Goal: Task Accomplishment & Management: Manage account settings

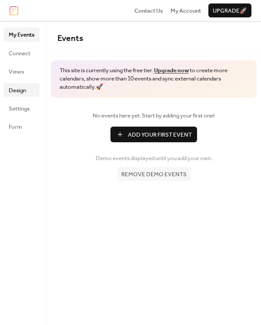
click at [18, 93] on span "Design" at bounding box center [17, 90] width 17 height 9
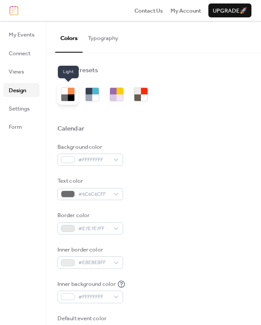
click at [65, 99] on div at bounding box center [64, 97] width 7 height 7
click at [89, 100] on div at bounding box center [89, 97] width 7 height 7
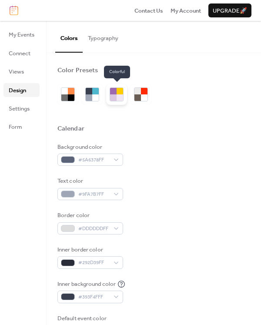
click at [116, 95] on div at bounding box center [113, 97] width 7 height 7
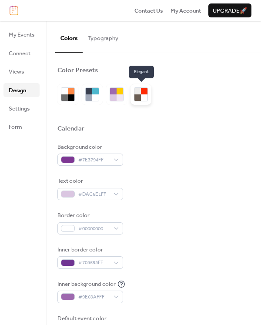
click at [138, 91] on div at bounding box center [137, 91] width 7 height 7
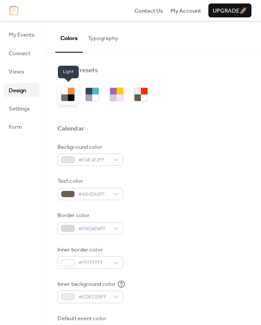
click at [70, 95] on div at bounding box center [71, 97] width 7 height 7
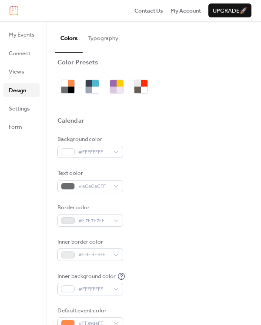
scroll to position [8, 0]
click at [106, 37] on button "Typography" at bounding box center [103, 36] width 41 height 30
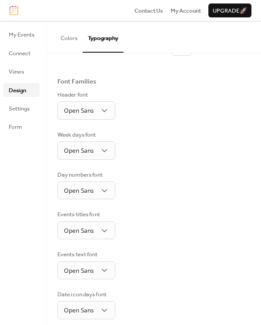
scroll to position [88, 0]
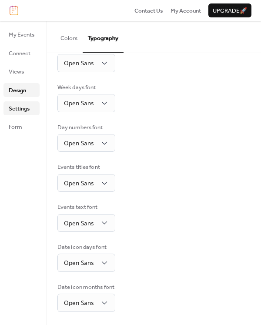
click at [26, 109] on span "Settings" at bounding box center [19, 108] width 21 height 9
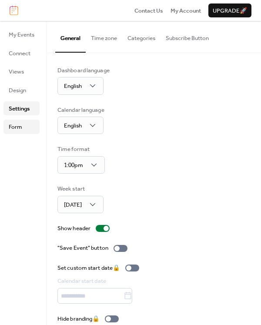
click at [20, 131] on span "Form" at bounding box center [15, 127] width 13 height 9
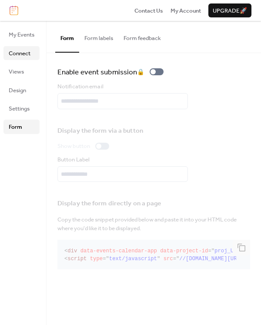
click at [20, 53] on span "Connect" at bounding box center [20, 53] width 22 height 9
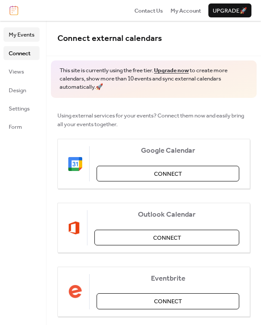
click at [26, 36] on span "My Events" at bounding box center [22, 34] width 26 height 9
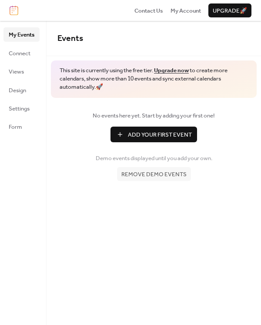
click at [156, 139] on span "Add Your First Event" at bounding box center [160, 134] width 64 height 9
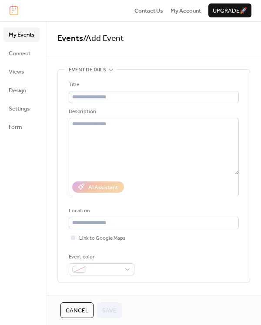
click at [17, 35] on span "My Events" at bounding box center [22, 34] width 26 height 9
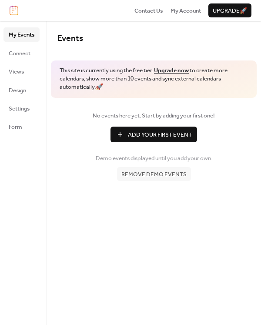
click at [151, 139] on span "Add Your First Event" at bounding box center [160, 134] width 64 height 9
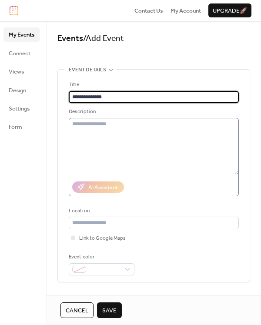
type input "**********"
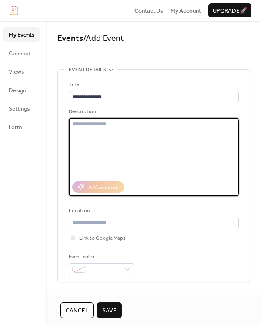
click at [141, 155] on textarea at bounding box center [154, 146] width 170 height 57
type textarea "*"
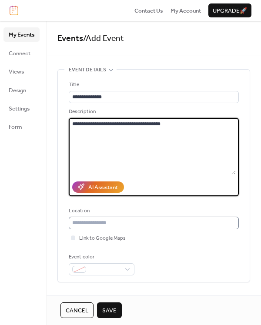
type textarea "**********"
click at [110, 225] on input "text" at bounding box center [154, 223] width 170 height 12
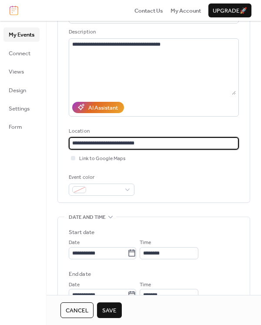
scroll to position [88, 0]
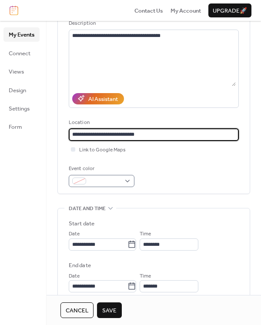
type input "**********"
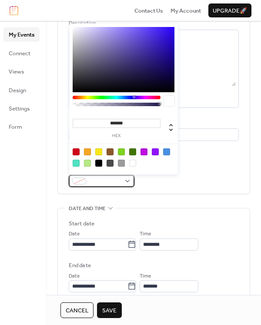
click at [118, 182] on span at bounding box center [105, 181] width 31 height 9
click at [161, 189] on div "**********" at bounding box center [154, 87] width 170 height 212
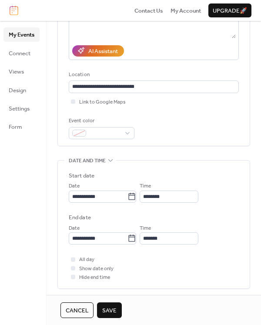
scroll to position [139, 0]
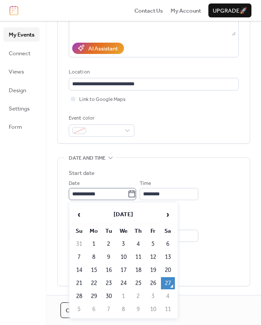
click at [136, 195] on icon at bounding box center [131, 194] width 9 height 9
click at [127, 195] on input "**********" at bounding box center [98, 194] width 59 height 12
click at [152, 292] on td "3" at bounding box center [153, 296] width 14 height 12
type input "**********"
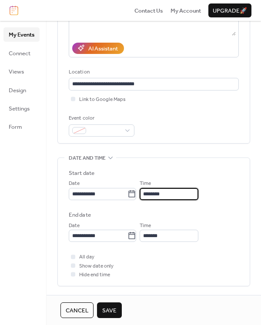
click at [178, 192] on input "********" at bounding box center [169, 194] width 59 height 12
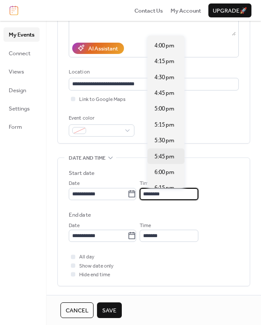
scroll to position [1013, 0]
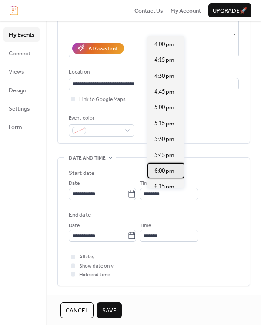
click at [159, 170] on span "6:00 pm" at bounding box center [164, 171] width 20 height 9
type input "*******"
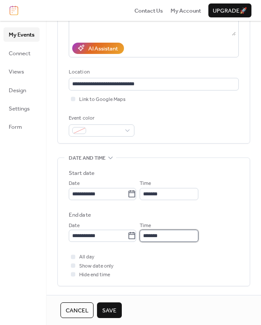
click at [172, 237] on input "*******" at bounding box center [169, 236] width 59 height 12
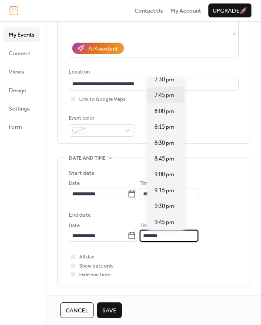
scroll to position [87, 0]
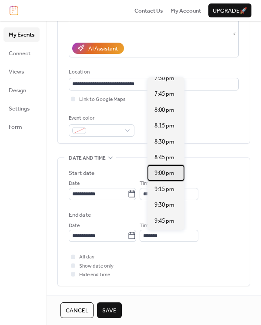
click at [165, 172] on span "9:00 pm" at bounding box center [164, 173] width 20 height 9
type input "*******"
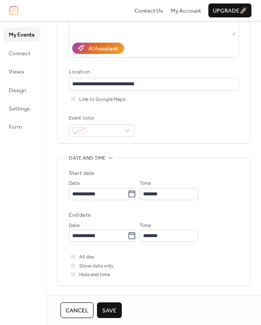
click at [164, 258] on div "All day Show date only Hide end time" at bounding box center [154, 265] width 170 height 27
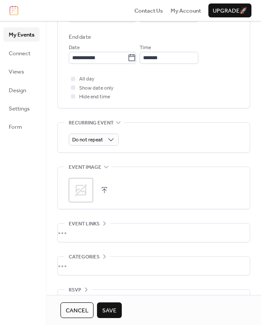
scroll to position [318, 0]
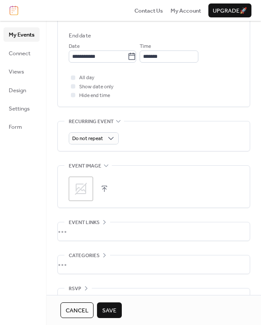
click at [105, 187] on button "button" at bounding box center [104, 189] width 12 height 12
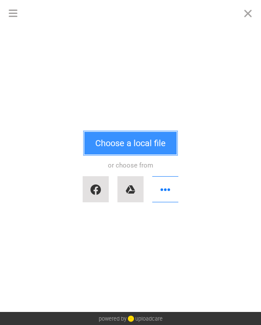
click at [128, 142] on button "Choose a local file" at bounding box center [130, 143] width 92 height 23
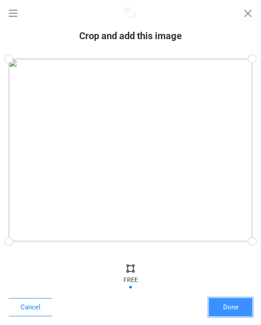
click at [235, 311] on button "Done" at bounding box center [230, 307] width 43 height 18
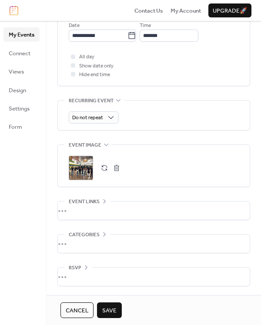
click at [113, 306] on span "Save" at bounding box center [109, 310] width 14 height 9
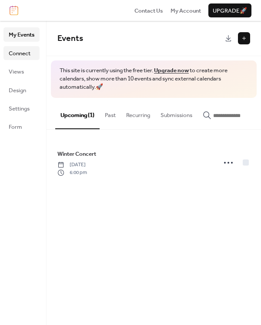
click at [18, 55] on span "Connect" at bounding box center [20, 53] width 22 height 9
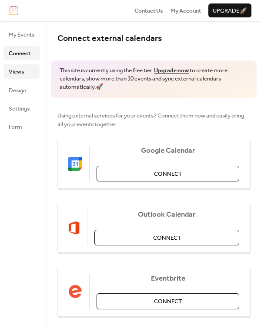
click at [19, 70] on span "Views" at bounding box center [16, 71] width 15 height 9
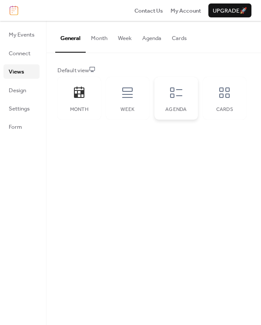
click at [172, 100] on div "Agenda" at bounding box center [175, 98] width 43 height 43
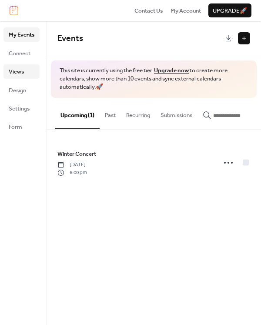
click at [20, 73] on span "Views" at bounding box center [16, 71] width 15 height 9
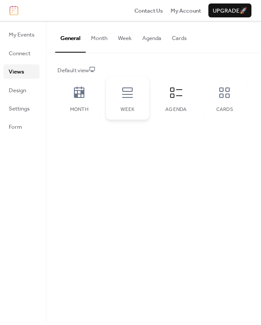
click at [131, 103] on div "Week" at bounding box center [127, 98] width 43 height 43
click at [176, 104] on div "Agenda" at bounding box center [175, 98] width 43 height 43
click at [222, 98] on icon at bounding box center [224, 93] width 14 height 14
click at [168, 101] on div "Agenda" at bounding box center [175, 98] width 43 height 43
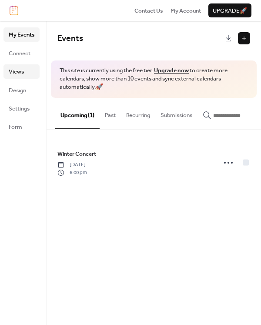
click at [23, 76] on link "Views" at bounding box center [21, 71] width 36 height 14
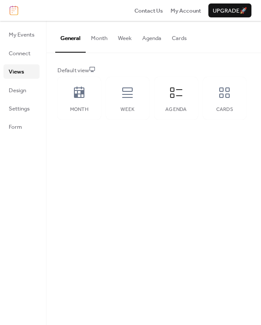
click at [151, 36] on button "Agenda" at bounding box center [152, 36] width 30 height 30
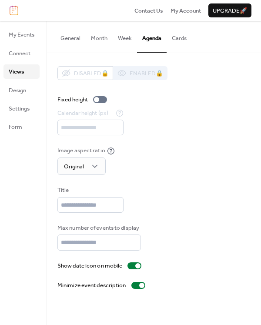
click at [172, 37] on button "Cards" at bounding box center [179, 36] width 25 height 30
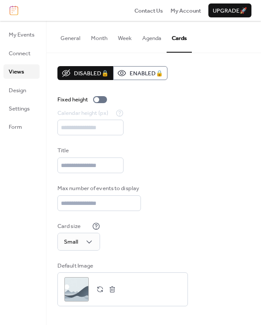
click at [150, 40] on button "Agenda" at bounding box center [152, 36] width 30 height 30
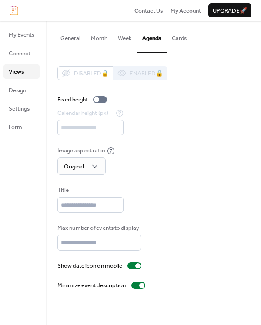
click at [154, 149] on div "Image aspect ratio Original" at bounding box center [153, 160] width 193 height 29
click at [128, 43] on button "Week" at bounding box center [125, 36] width 24 height 30
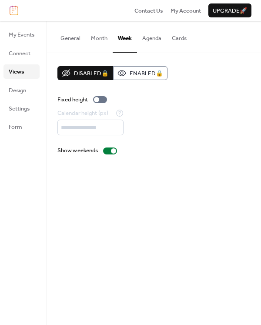
click at [101, 39] on button "Month" at bounding box center [99, 36] width 27 height 30
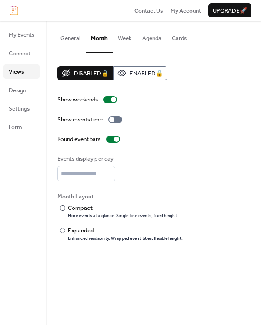
click at [67, 43] on button "General" at bounding box center [70, 36] width 30 height 30
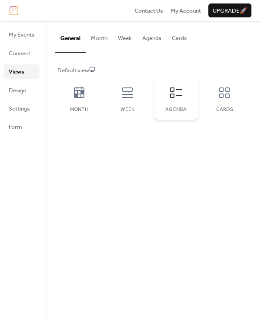
click at [177, 97] on icon at bounding box center [176, 93] width 14 height 14
click at [233, 98] on div "Cards" at bounding box center [224, 98] width 43 height 43
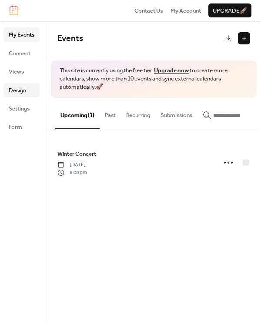
click at [23, 92] on span "Design" at bounding box center [17, 90] width 17 height 9
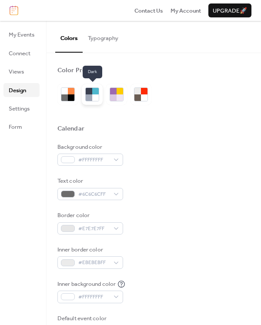
click at [90, 103] on div at bounding box center [92, 94] width 21 height 21
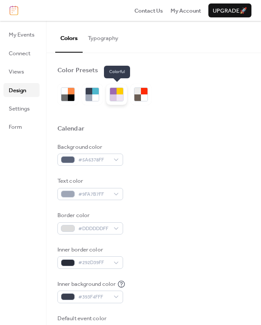
click at [114, 101] on div at bounding box center [116, 94] width 21 height 21
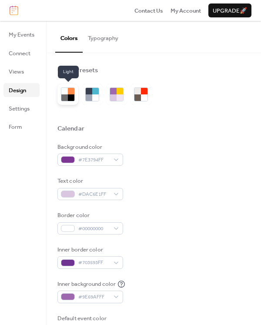
click at [74, 97] on div at bounding box center [71, 97] width 7 height 7
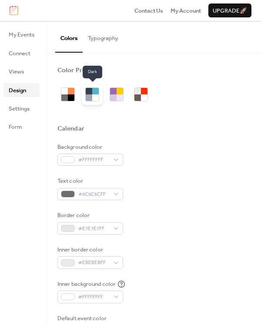
click at [87, 98] on div at bounding box center [89, 97] width 7 height 7
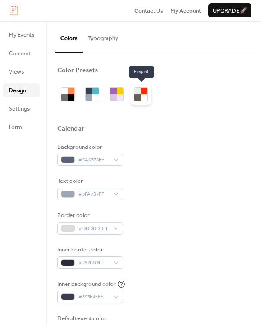
click at [138, 98] on div at bounding box center [137, 97] width 7 height 7
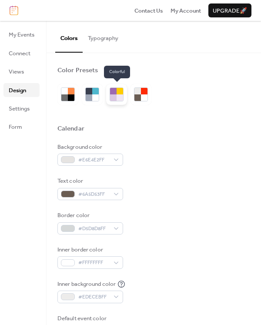
click at [120, 96] on div at bounding box center [120, 97] width 7 height 7
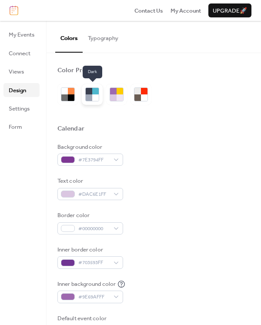
click at [94, 98] on div at bounding box center [95, 97] width 7 height 7
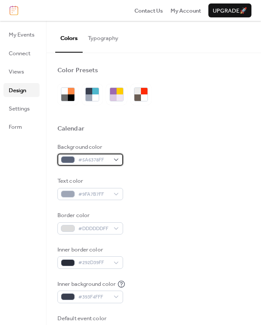
click at [117, 161] on div "#5A6378FF" at bounding box center [90, 160] width 66 height 12
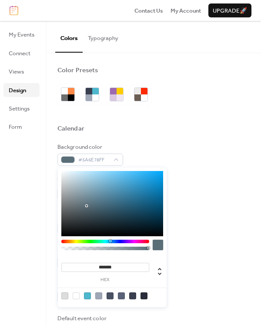
click at [110, 242] on div at bounding box center [105, 241] width 88 height 3
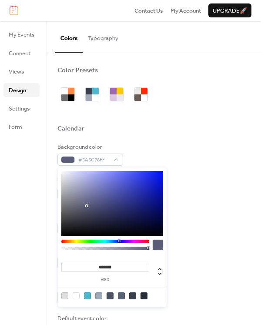
click at [119, 243] on div at bounding box center [105, 241] width 88 height 3
click at [92, 241] on div at bounding box center [105, 241] width 88 height 3
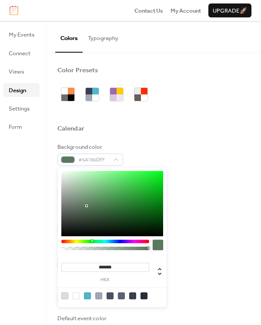
click at [85, 205] on div at bounding box center [112, 203] width 102 height 65
type input "*******"
drag, startPoint x: 85, startPoint y: 205, endPoint x: 148, endPoint y: 224, distance: 65.8
click at [148, 224] on div at bounding box center [148, 224] width 2 height 2
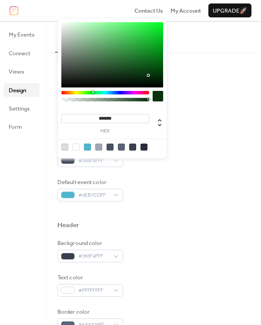
scroll to position [150, 0]
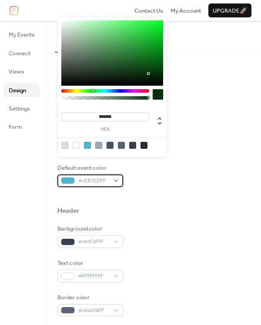
click at [108, 181] on span "#4EB7CDFF" at bounding box center [93, 181] width 31 height 9
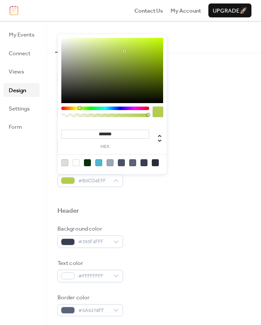
drag, startPoint x: 107, startPoint y: 108, endPoint x: 79, endPoint y: 111, distance: 28.4
click at [79, 111] on div at bounding box center [105, 114] width 88 height 14
click at [79, 110] on div at bounding box center [105, 114] width 88 height 14
click at [75, 109] on div at bounding box center [105, 114] width 88 height 14
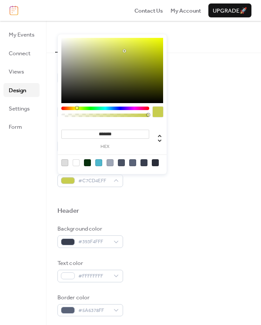
click at [77, 107] on div at bounding box center [77, 108] width 3 height 3
type input "*******"
drag, startPoint x: 123, startPoint y: 50, endPoint x: 139, endPoint y: 45, distance: 16.9
click at [139, 45] on div at bounding box center [140, 45] width 2 height 2
click at [211, 104] on div "Inner border color #292D39FF" at bounding box center [153, 106] width 193 height 23
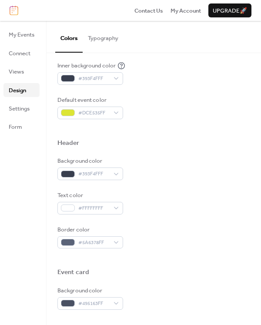
scroll to position [211, 0]
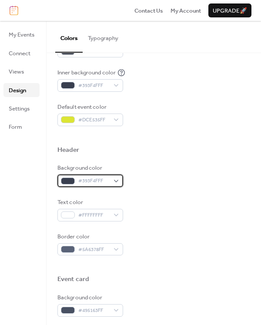
click at [97, 181] on span "#393F4FFF" at bounding box center [93, 181] width 31 height 9
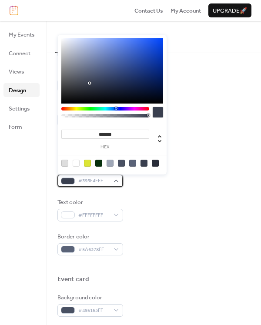
click at [117, 180] on div "#393F4FFF" at bounding box center [90, 180] width 66 height 12
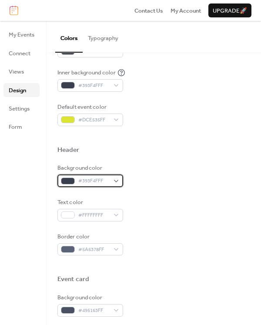
click at [117, 180] on div "#393F4FFF" at bounding box center [90, 180] width 66 height 12
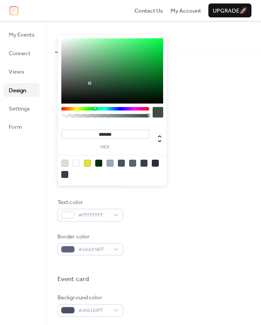
drag, startPoint x: 116, startPoint y: 109, endPoint x: 94, endPoint y: 110, distance: 21.4
click at [94, 110] on div at bounding box center [105, 114] width 88 height 14
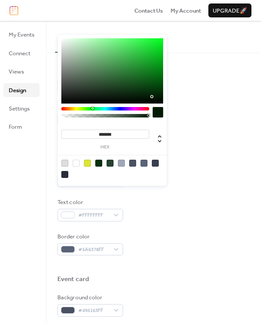
type input "*******"
drag, startPoint x: 90, startPoint y: 83, endPoint x: 150, endPoint y: 96, distance: 61.5
click at [150, 96] on div at bounding box center [149, 97] width 2 height 2
click at [117, 249] on div "#5A6378FF" at bounding box center [90, 249] width 66 height 12
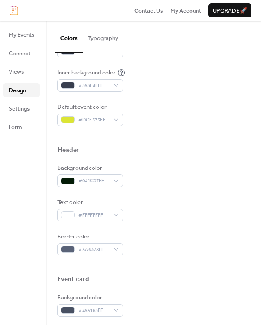
click at [197, 161] on div at bounding box center [153, 160] width 193 height 7
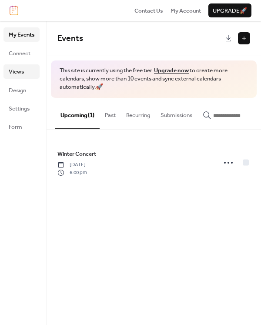
click at [20, 76] on span "Views" at bounding box center [16, 71] width 15 height 9
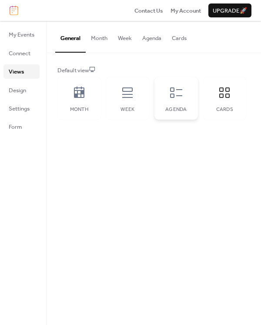
click at [174, 108] on div "Agenda" at bounding box center [176, 110] width 26 height 6
click at [153, 42] on button "Agenda" at bounding box center [152, 36] width 30 height 30
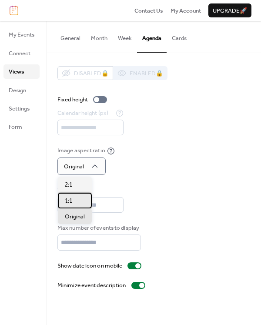
click at [71, 202] on span "1:1" at bounding box center [68, 201] width 7 height 9
click at [74, 211] on div "Original" at bounding box center [75, 216] width 34 height 16
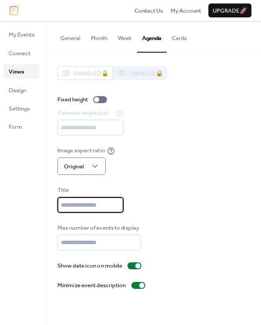
click at [100, 206] on input "text" at bounding box center [90, 205] width 66 height 16
type input "**********"
click at [178, 200] on div "**********" at bounding box center [153, 199] width 193 height 27
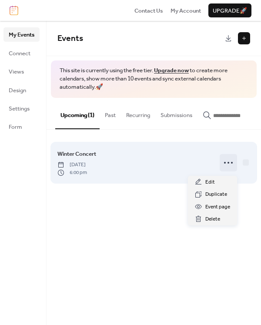
click at [226, 165] on icon at bounding box center [228, 163] width 14 height 14
click at [247, 165] on div at bounding box center [246, 162] width 6 height 6
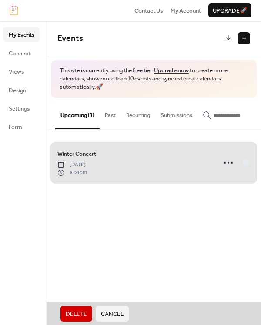
click at [247, 166] on div "Winter Concert Friday, October 3, 2025 6:00 pm" at bounding box center [153, 162] width 193 height 49
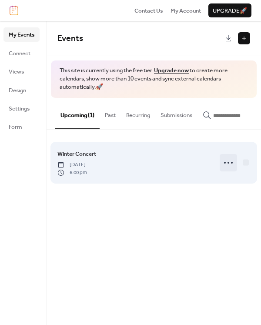
click at [231, 164] on icon at bounding box center [228, 163] width 14 height 14
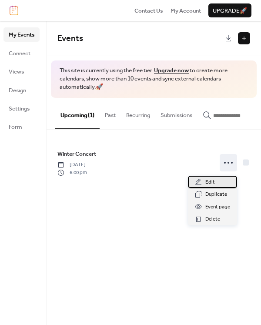
click at [214, 183] on span "Edit" at bounding box center [210, 182] width 10 height 9
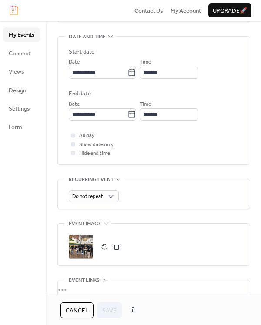
scroll to position [272, 0]
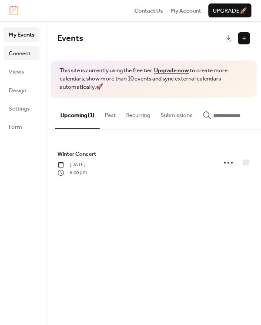
click at [18, 56] on span "Connect" at bounding box center [20, 53] width 22 height 9
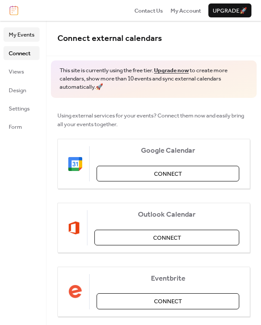
click at [21, 39] on span "My Events" at bounding box center [22, 34] width 26 height 9
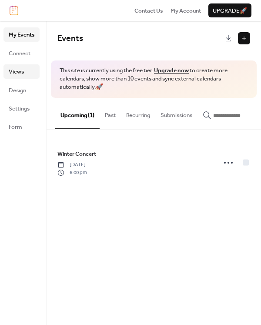
click at [17, 75] on span "Views" at bounding box center [16, 71] width 15 height 9
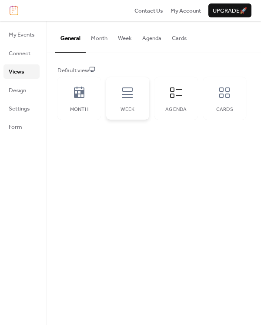
click at [127, 98] on icon at bounding box center [127, 93] width 14 height 14
click at [170, 100] on div "Agenda" at bounding box center [175, 98] width 43 height 43
click at [224, 102] on div "Cards" at bounding box center [224, 98] width 43 height 43
click at [23, 94] on span "Design" at bounding box center [17, 90] width 17 height 9
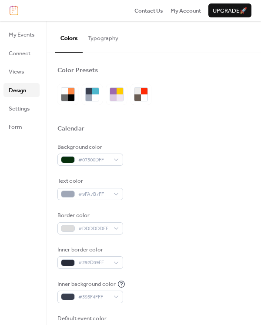
click at [102, 42] on button "Typography" at bounding box center [103, 36] width 41 height 30
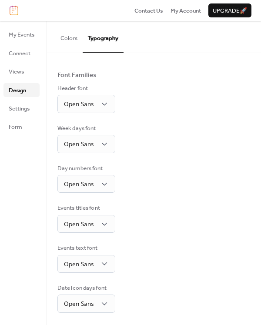
scroll to position [88, 0]
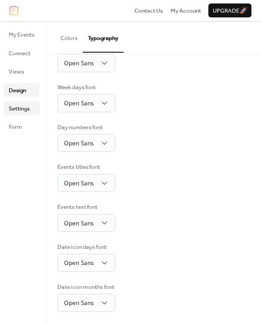
click at [20, 113] on span "Settings" at bounding box center [19, 108] width 21 height 9
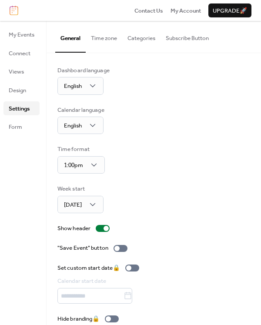
scroll to position [11, 0]
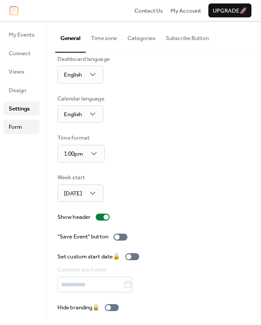
click at [17, 129] on span "Form" at bounding box center [15, 127] width 13 height 9
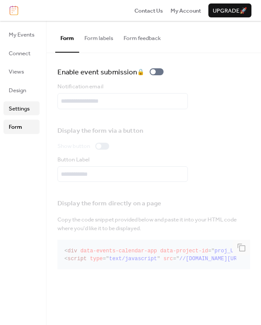
click at [20, 112] on span "Settings" at bounding box center [19, 108] width 21 height 9
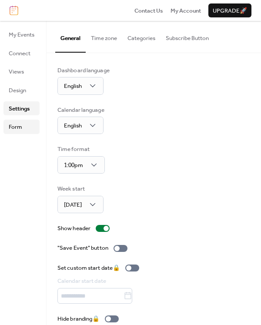
click at [19, 127] on span "Form" at bounding box center [15, 127] width 13 height 9
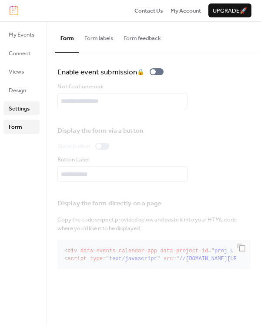
click at [19, 107] on span "Settings" at bounding box center [19, 108] width 21 height 9
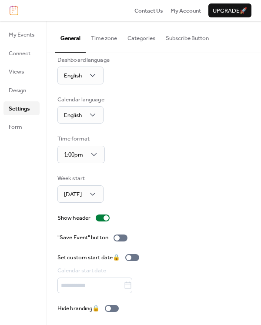
scroll to position [11, 0]
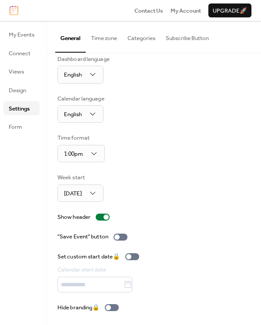
click at [109, 38] on button "Time zone" at bounding box center [104, 36] width 37 height 30
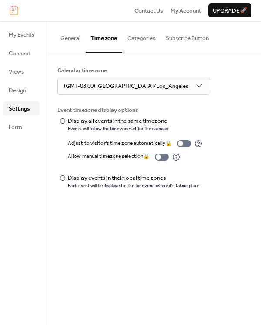
click at [144, 41] on button "Categories" at bounding box center [141, 36] width 38 height 30
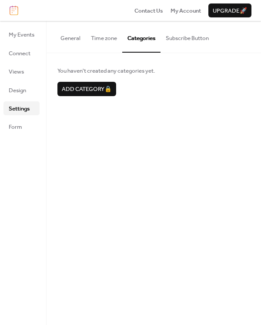
click at [116, 35] on button "Time zone" at bounding box center [104, 36] width 37 height 30
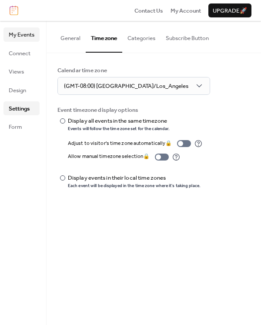
click at [36, 35] on link "My Events" at bounding box center [21, 34] width 36 height 14
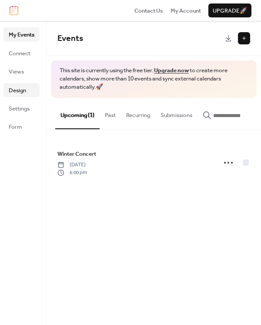
click at [23, 91] on span "Design" at bounding box center [17, 90] width 17 height 9
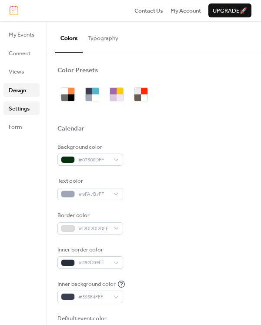
click at [20, 109] on span "Settings" at bounding box center [19, 108] width 21 height 9
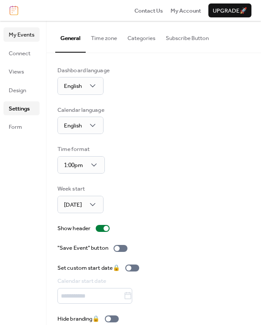
click at [22, 32] on span "My Events" at bounding box center [22, 34] width 26 height 9
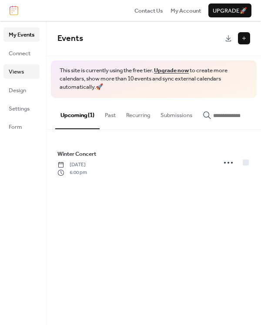
click at [18, 71] on span "Views" at bounding box center [16, 71] width 15 height 9
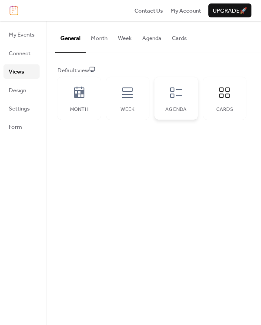
click at [173, 100] on div "Agenda" at bounding box center [175, 98] width 43 height 43
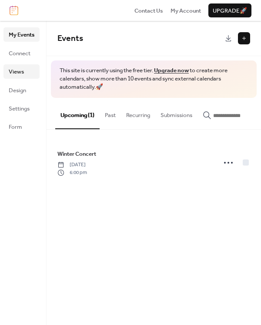
click at [21, 74] on span "Views" at bounding box center [16, 71] width 15 height 9
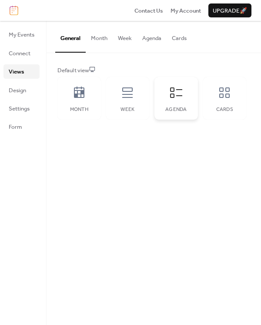
click at [181, 94] on icon at bounding box center [176, 93] width 14 height 14
click at [26, 105] on span "Settings" at bounding box center [19, 108] width 21 height 9
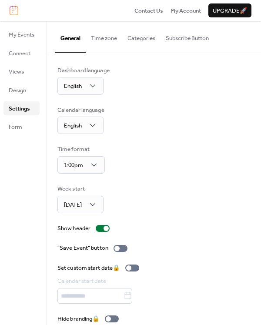
scroll to position [11, 0]
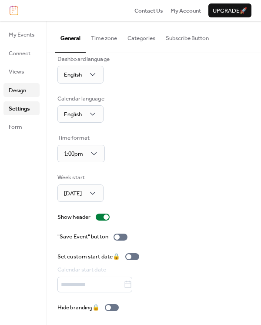
click at [23, 94] on span "Design" at bounding box center [17, 90] width 17 height 9
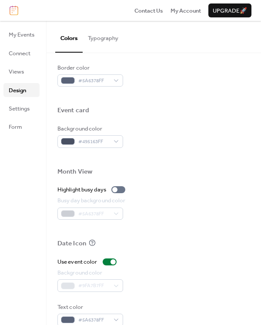
scroll to position [394, 0]
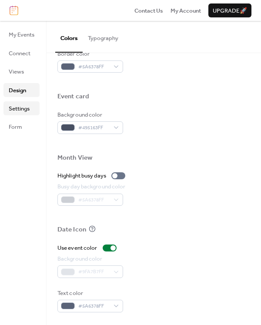
click at [20, 109] on span "Settings" at bounding box center [19, 108] width 21 height 9
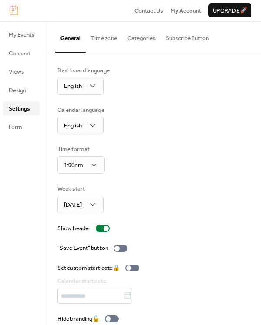
click at [111, 42] on button "Time zone" at bounding box center [104, 36] width 37 height 30
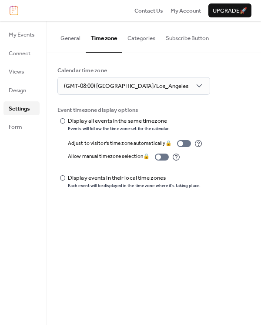
click at [138, 38] on button "Categories" at bounding box center [141, 36] width 38 height 30
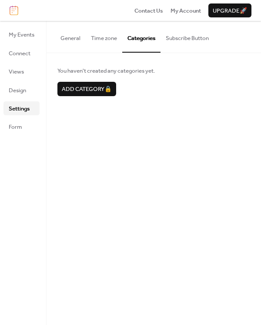
click at [178, 41] on button "Subscribe Button" at bounding box center [186, 36] width 53 height 30
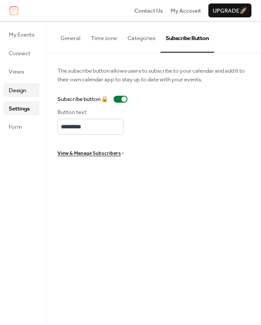
click at [21, 92] on span "Design" at bounding box center [17, 90] width 17 height 9
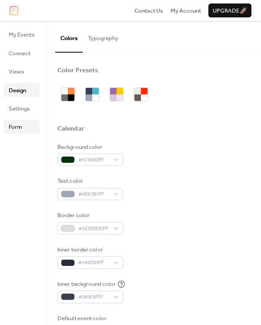
click at [17, 130] on span "Form" at bounding box center [15, 127] width 13 height 9
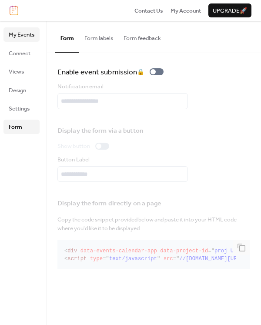
click at [26, 37] on span "My Events" at bounding box center [22, 34] width 26 height 9
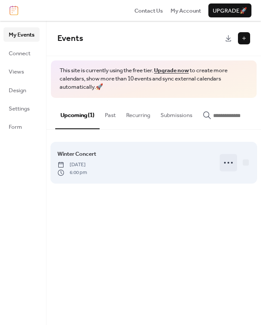
click at [228, 164] on circle at bounding box center [228, 163] width 2 height 2
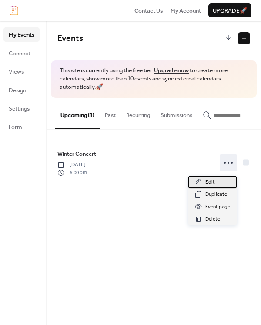
click at [207, 180] on span "Edit" at bounding box center [210, 182] width 10 height 9
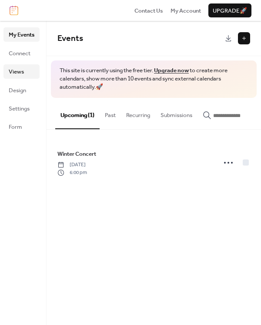
click at [4, 71] on link "Views" at bounding box center [21, 71] width 36 height 14
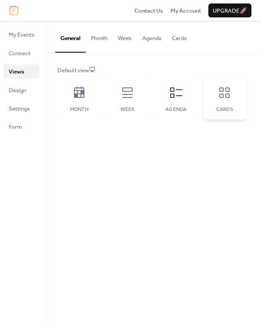
click at [225, 97] on icon at bounding box center [224, 93] width 14 height 14
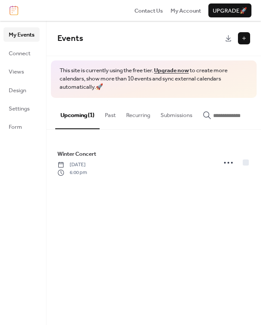
click at [243, 42] on button at bounding box center [244, 38] width 12 height 12
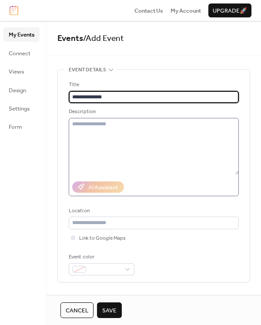
type input "**********"
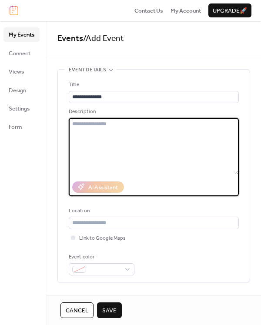
click at [101, 141] on textarea at bounding box center [154, 146] width 170 height 57
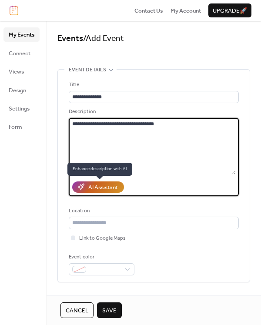
type textarea "**********"
click at [103, 188] on div "AI Assistant" at bounding box center [103, 187] width 30 height 9
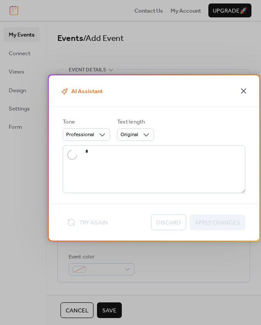
type textarea "**********"
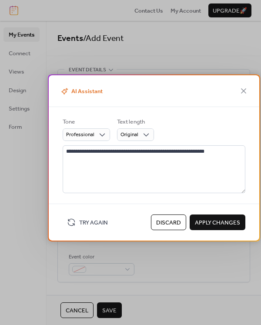
click at [213, 218] on span "Apply Changes" at bounding box center [217, 222] width 45 height 9
type textarea "**********"
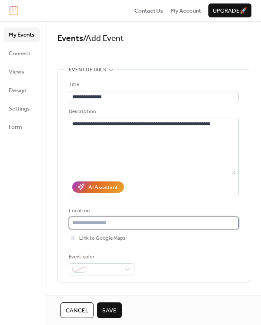
click at [97, 221] on input "text" at bounding box center [154, 223] width 170 height 12
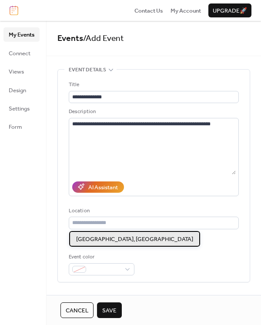
click at [98, 238] on span "[GEOGRAPHIC_DATA], [GEOGRAPHIC_DATA]" at bounding box center [134, 239] width 117 height 9
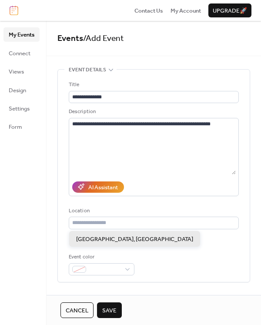
type input "**********"
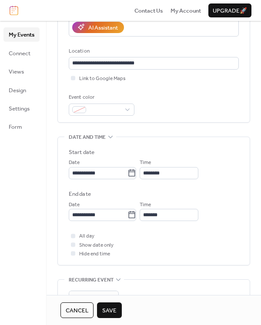
scroll to position [163, 0]
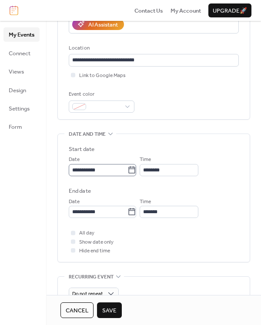
click at [135, 168] on icon at bounding box center [132, 169] width 7 height 7
click at [127, 168] on input "**********" at bounding box center [98, 170] width 59 height 12
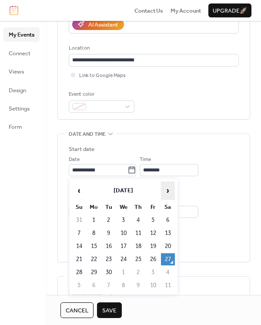
click at [167, 191] on span "›" at bounding box center [167, 190] width 13 height 17
click at [138, 242] on td "16" at bounding box center [138, 246] width 14 height 12
type input "**********"
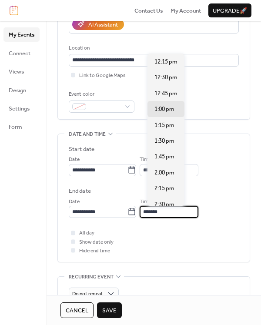
click at [175, 211] on input "*******" at bounding box center [169, 212] width 59 height 12
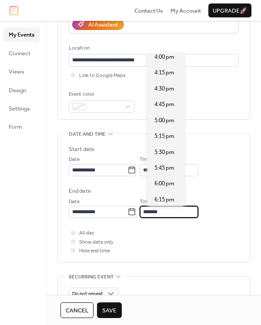
scroll to position [288, 0]
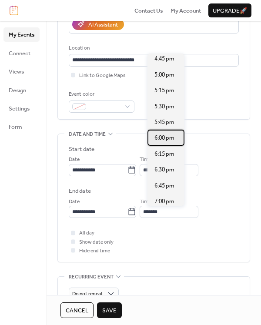
click at [164, 141] on span "6:00 pm" at bounding box center [164, 138] width 20 height 9
type input "*******"
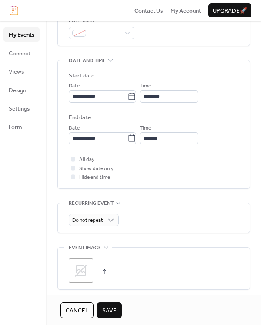
scroll to position [241, 0]
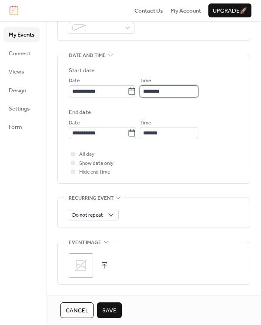
click at [183, 91] on input "********" at bounding box center [169, 91] width 59 height 12
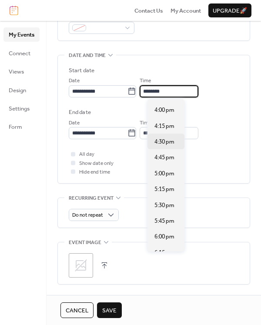
scroll to position [1019, 0]
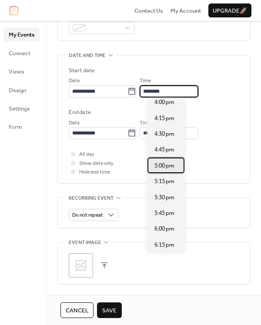
click at [170, 162] on span "5:00 pm" at bounding box center [164, 165] width 20 height 9
type input "*******"
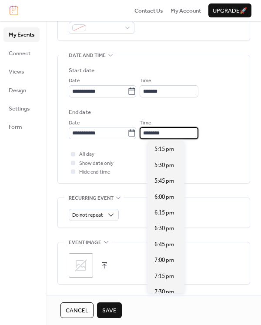
click at [181, 134] on input "********" at bounding box center [169, 133] width 59 height 12
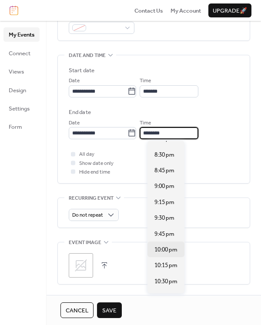
scroll to position [197, 0]
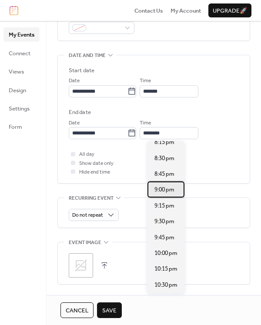
click at [169, 193] on span "9:00 pm" at bounding box center [164, 189] width 20 height 9
type input "*******"
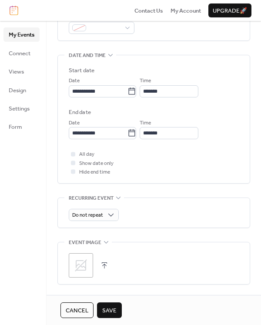
click at [148, 226] on div "Do not repeat" at bounding box center [154, 213] width 170 height 30
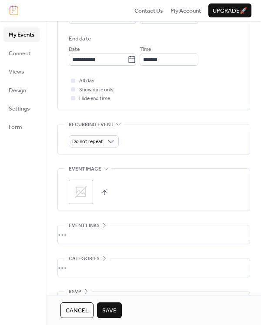
scroll to position [339, 0]
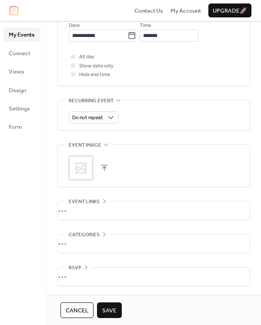
click at [104, 166] on button "button" at bounding box center [104, 168] width 12 height 12
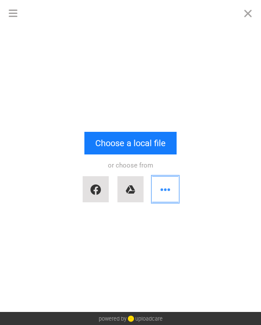
click at [164, 188] on button "button" at bounding box center [165, 189] width 26 height 26
click at [164, 52] on div at bounding box center [130, 39] width 261 height 26
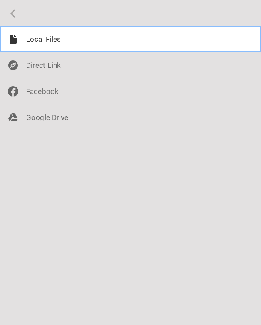
click at [46, 42] on div at bounding box center [130, 39] width 261 height 26
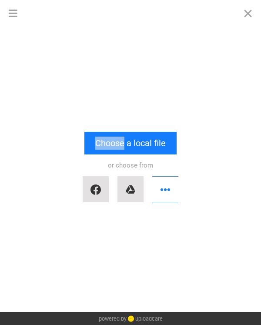
click at [46, 42] on div "Drop a file here drag & drop any files or Upload files from your computer Choos…" at bounding box center [130, 169] width 261 height 286
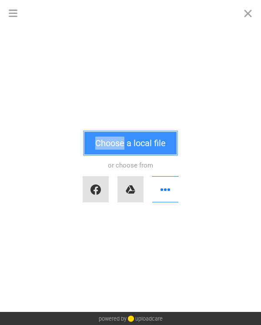
click at [117, 144] on button "Choose a local file" at bounding box center [130, 143] width 92 height 23
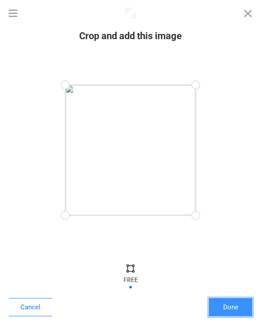
click at [228, 309] on button "Done" at bounding box center [230, 307] width 43 height 18
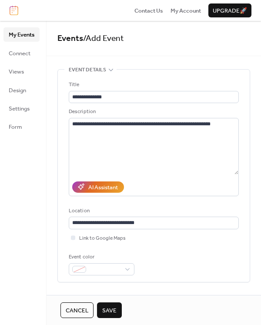
scroll to position [339, 0]
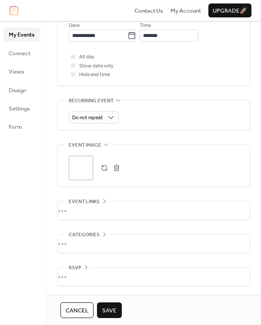
click at [96, 207] on div "•••" at bounding box center [154, 210] width 192 height 18
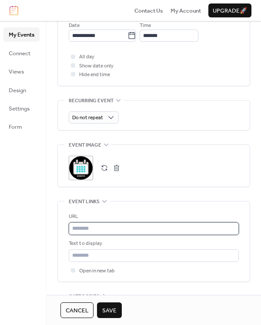
click at [92, 227] on input "text" at bounding box center [154, 228] width 170 height 12
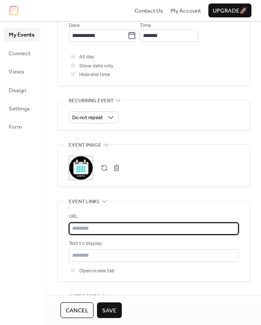
click at [113, 308] on span "Save" at bounding box center [109, 310] width 14 height 9
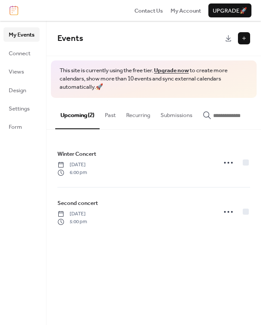
click at [243, 38] on button at bounding box center [244, 38] width 12 height 12
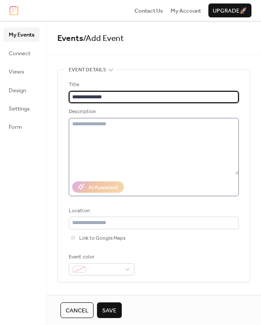
type input "**********"
click at [124, 127] on textarea at bounding box center [154, 146] width 170 height 57
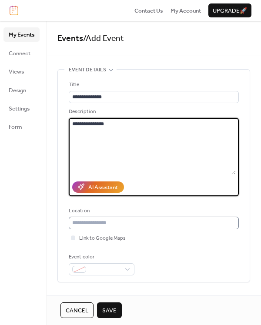
type textarea "**********"
click at [124, 224] on input "text" at bounding box center [154, 223] width 170 height 12
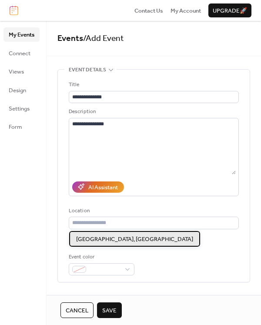
click at [123, 231] on div "San Marin high school, Novato" at bounding box center [134, 239] width 131 height 16
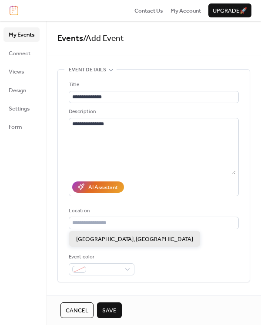
type input "**********"
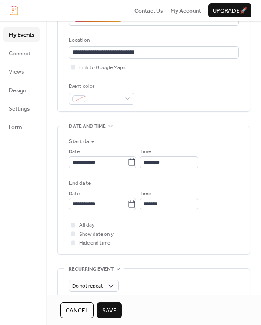
scroll to position [180, 0]
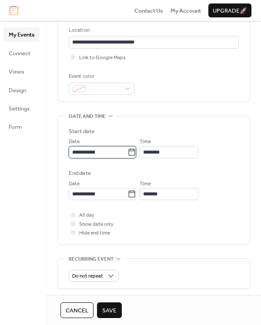
click at [106, 153] on input "**********" at bounding box center [98, 152] width 59 height 12
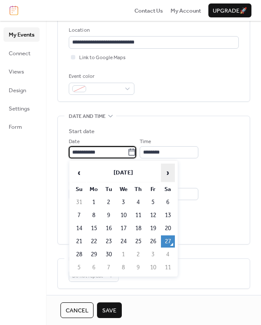
click at [166, 175] on span "›" at bounding box center [167, 172] width 13 height 17
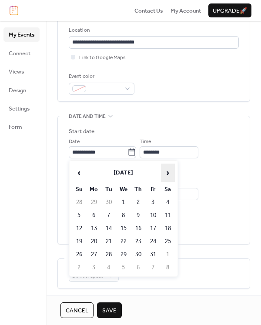
click at [166, 175] on span "›" at bounding box center [167, 172] width 13 height 17
click at [107, 227] on td "11" at bounding box center [109, 228] width 14 height 12
type input "**********"
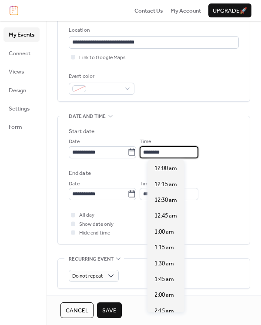
click at [179, 147] on input "********" at bounding box center [169, 152] width 59 height 12
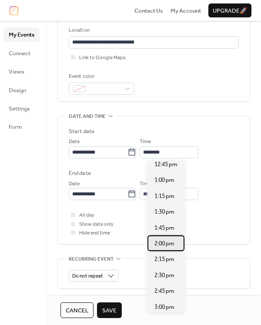
click at [165, 243] on span "2:00 pm" at bounding box center [164, 243] width 20 height 9
type input "*******"
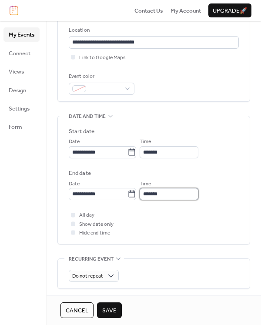
click at [189, 190] on input "*******" at bounding box center [169, 194] width 59 height 12
click at [234, 190] on div "**********" at bounding box center [154, 189] width 170 height 21
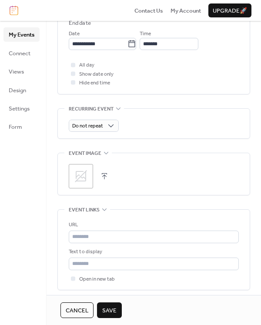
scroll to position [334, 0]
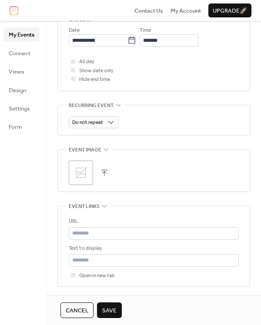
click at [106, 173] on button "button" at bounding box center [104, 173] width 12 height 12
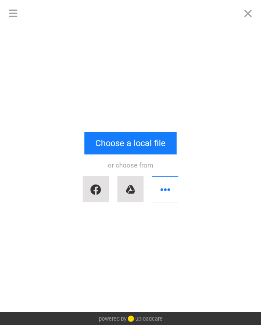
scroll to position [0, 0]
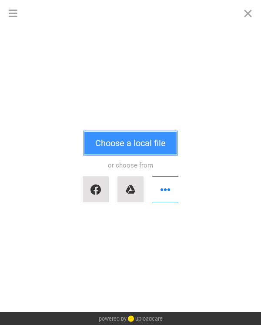
click at [142, 144] on button "Choose a local file" at bounding box center [130, 143] width 92 height 23
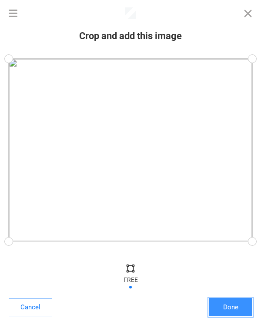
click at [237, 306] on button "Done" at bounding box center [230, 307] width 43 height 18
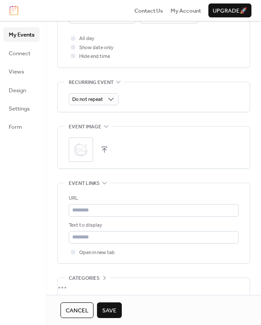
scroll to position [362, 0]
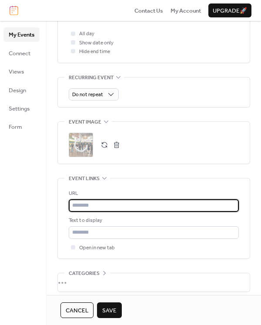
drag, startPoint x: 94, startPoint y: 204, endPoint x: 70, endPoint y: 204, distance: 23.9
click at [70, 204] on input "text" at bounding box center [154, 205] width 170 height 12
click at [103, 204] on input "text" at bounding box center [154, 205] width 170 height 12
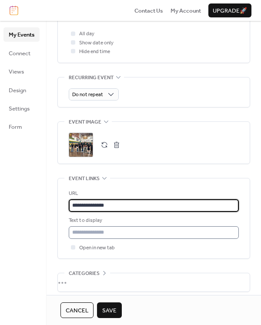
type input "**********"
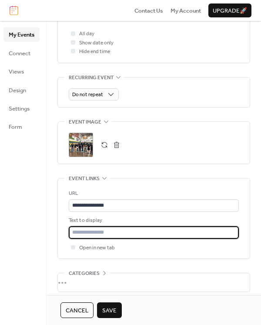
drag, startPoint x: 111, startPoint y: 232, endPoint x: 67, endPoint y: 232, distance: 44.4
click at [67, 232] on div "**********" at bounding box center [154, 218] width 192 height 80
type input "**********"
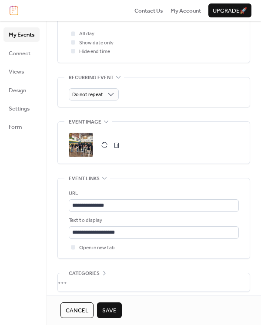
click at [110, 306] on span "Save" at bounding box center [109, 310] width 14 height 9
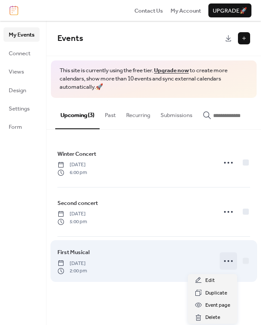
click at [226, 263] on icon at bounding box center [228, 261] width 14 height 14
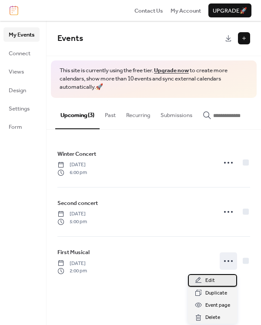
click at [210, 281] on span "Edit" at bounding box center [210, 280] width 10 height 9
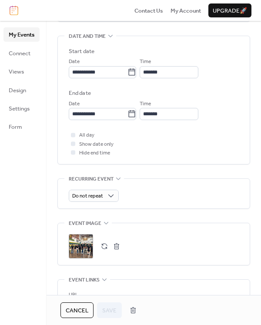
scroll to position [261, 0]
click at [103, 245] on button "button" at bounding box center [104, 246] width 12 height 12
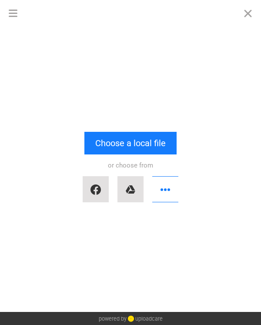
scroll to position [0, 0]
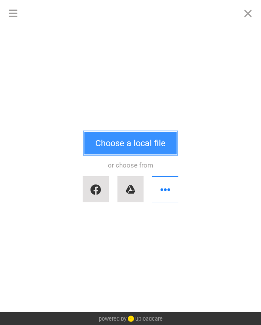
click at [126, 142] on button "Choose a local file" at bounding box center [130, 143] width 92 height 23
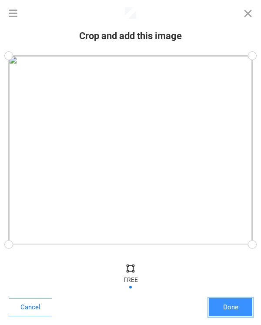
click at [228, 307] on button "Done" at bounding box center [230, 307] width 43 height 18
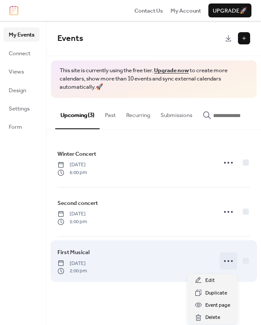
click at [228, 262] on icon at bounding box center [228, 261] width 14 height 14
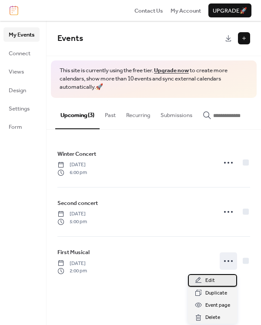
click at [209, 282] on span "Edit" at bounding box center [210, 280] width 10 height 9
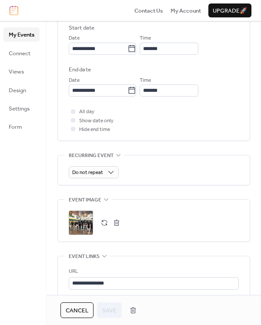
scroll to position [291, 0]
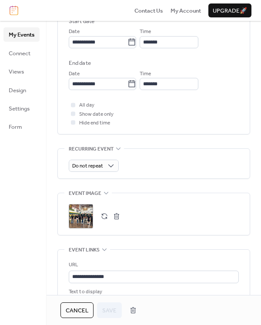
click at [117, 215] on button "button" at bounding box center [116, 216] width 12 height 12
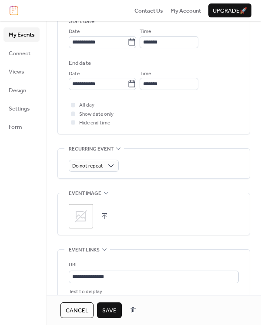
click at [106, 215] on button "button" at bounding box center [104, 216] width 12 height 12
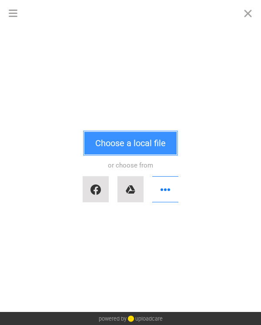
click at [139, 146] on button "Choose a local file" at bounding box center [130, 143] width 92 height 23
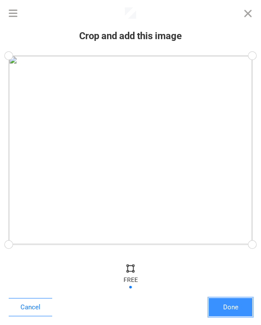
click at [237, 309] on button "Done" at bounding box center [230, 307] width 43 height 18
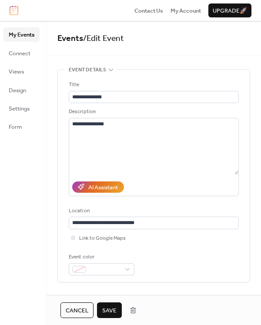
scroll to position [349, 0]
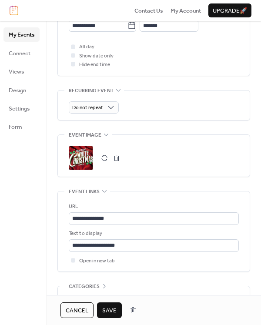
click at [118, 311] on button "Save" at bounding box center [109, 310] width 25 height 16
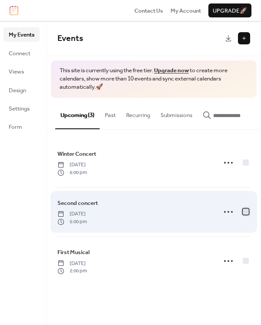
click at [247, 214] on div at bounding box center [246, 211] width 6 height 6
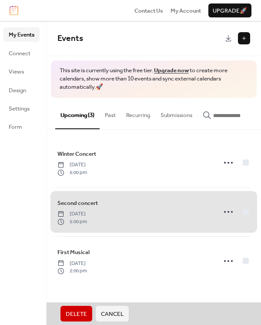
click at [75, 311] on span "Delete" at bounding box center [76, 314] width 21 height 9
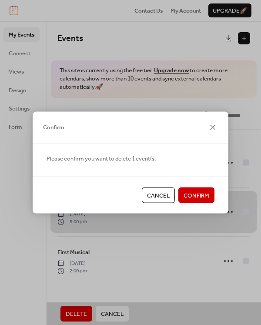
click at [197, 198] on span "Confirm" at bounding box center [197, 195] width 26 height 9
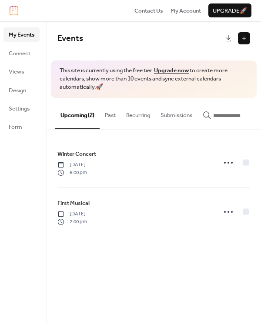
click at [245, 37] on button at bounding box center [244, 38] width 12 height 12
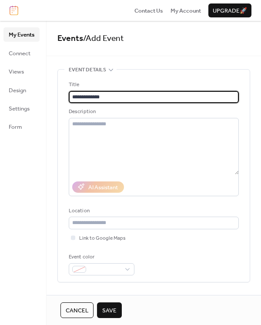
type input "**********"
click at [80, 307] on span "Cancel" at bounding box center [77, 310] width 23 height 9
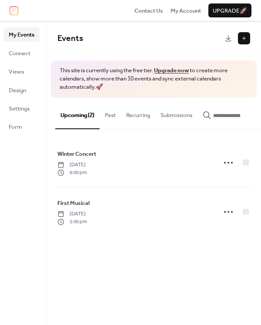
click at [80, 307] on div "Events This site is currently using the free tier. Upgrade now to create more c…" at bounding box center [154, 173] width 214 height 304
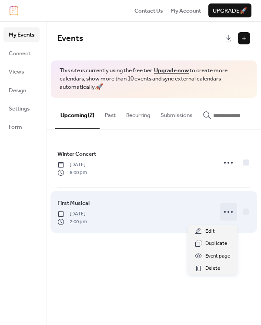
click at [226, 213] on icon at bounding box center [228, 212] width 14 height 14
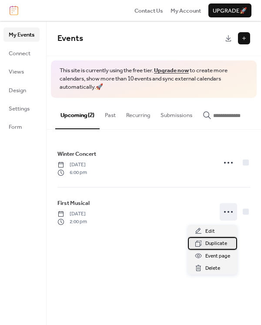
click at [218, 240] on span "Duplicate" at bounding box center [216, 243] width 22 height 9
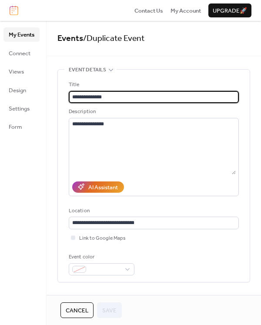
click at [77, 97] on input "**********" at bounding box center [154, 97] width 170 height 12
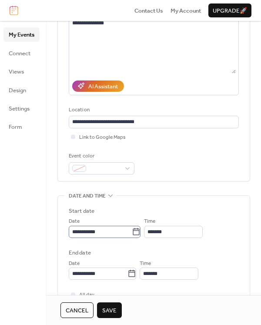
type input "**********"
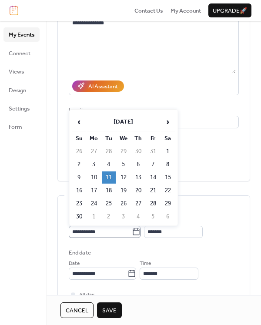
click at [134, 230] on icon at bounding box center [136, 231] width 7 height 7
click at [132, 230] on input "**********" at bounding box center [100, 232] width 63 height 12
click at [139, 177] on td "13" at bounding box center [138, 177] width 14 height 12
type input "**********"
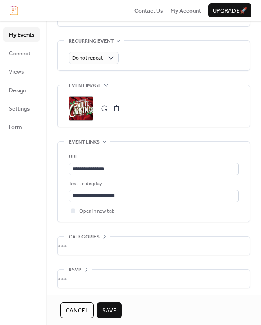
scroll to position [401, 0]
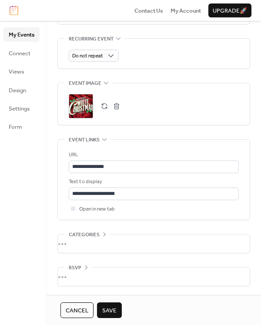
click at [111, 310] on span "Save" at bounding box center [109, 310] width 14 height 9
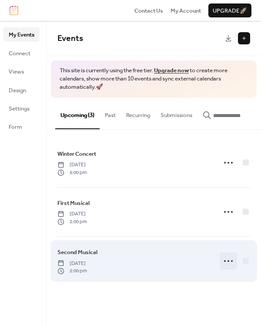
click at [229, 265] on icon at bounding box center [228, 261] width 14 height 14
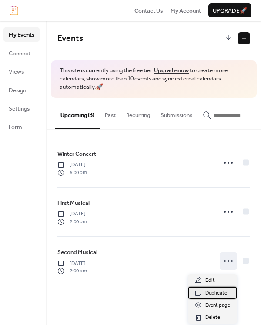
click at [224, 293] on span "Duplicate" at bounding box center [216, 293] width 22 height 9
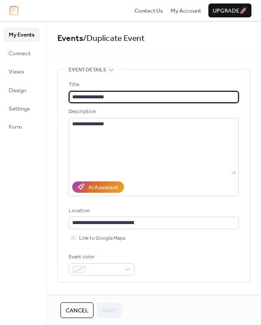
click at [81, 96] on input "**********" at bounding box center [154, 97] width 170 height 12
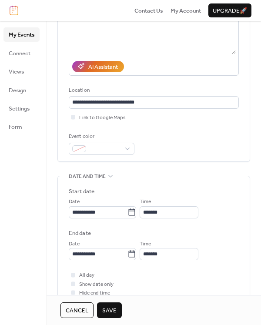
scroll to position [142, 0]
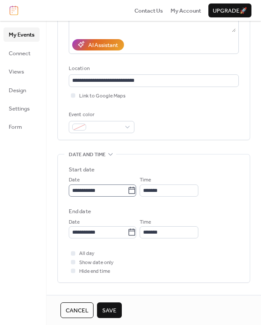
type input "**********"
click at [136, 191] on icon at bounding box center [131, 190] width 9 height 9
click at [127, 191] on input "**********" at bounding box center [98, 190] width 59 height 12
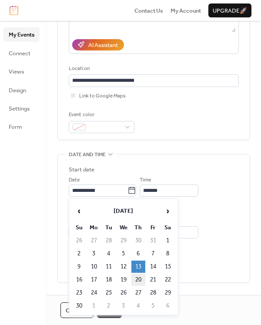
click at [137, 281] on td "20" at bounding box center [138, 280] width 14 height 12
type input "**********"
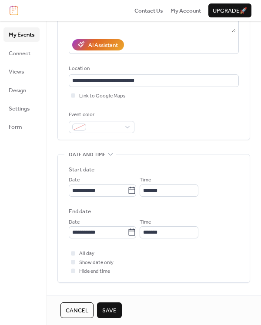
click at [112, 313] on span "Save" at bounding box center [109, 310] width 14 height 9
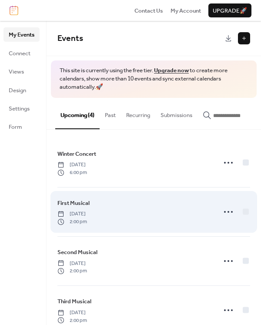
scroll to position [21, 0]
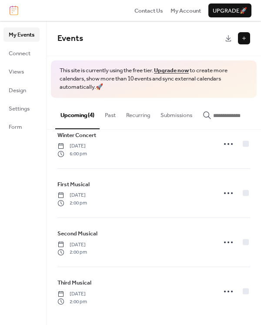
click at [226, 5] on button "Upgrade 🚀" at bounding box center [229, 10] width 43 height 14
click at [242, 40] on button at bounding box center [244, 38] width 12 height 12
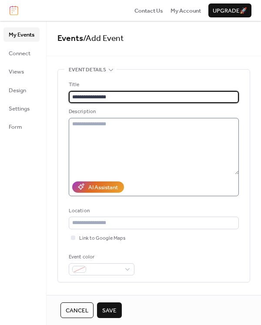
type input "**********"
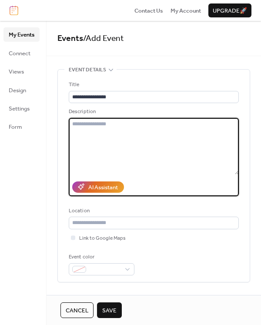
click at [137, 159] on textarea at bounding box center [154, 146] width 170 height 57
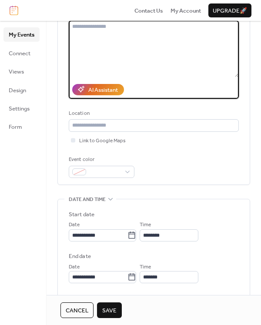
scroll to position [103, 0]
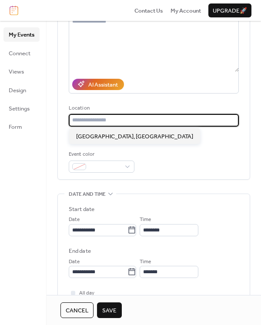
click at [110, 121] on input "text" at bounding box center [154, 120] width 170 height 12
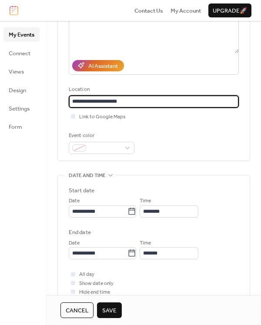
scroll to position [139, 0]
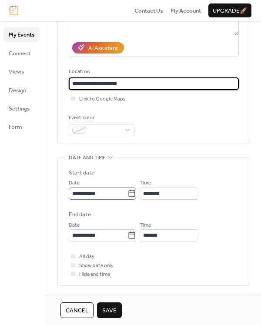
type input "**********"
click at [136, 194] on icon at bounding box center [131, 193] width 9 height 9
click at [127, 194] on input "**********" at bounding box center [98, 193] width 59 height 12
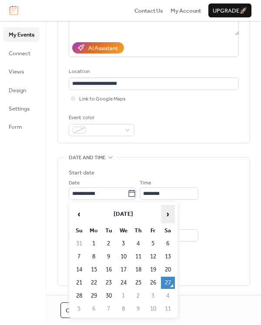
click at [168, 214] on span "›" at bounding box center [167, 213] width 13 height 17
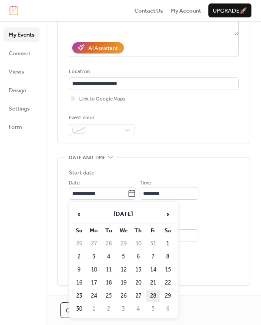
click at [156, 298] on td "28" at bounding box center [153, 296] width 14 height 12
type input "**********"
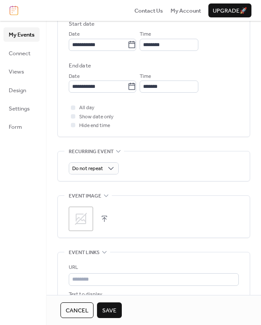
scroll to position [289, 0]
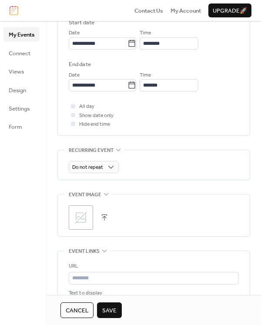
click at [86, 215] on icon at bounding box center [81, 218] width 14 height 14
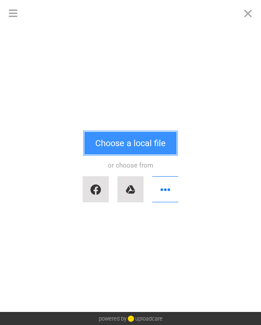
click at [147, 144] on button "Choose a local file" at bounding box center [130, 143] width 92 height 23
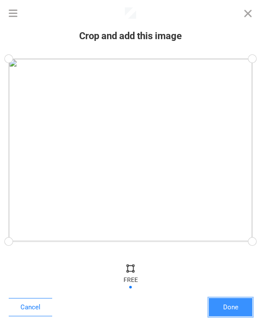
click at [232, 307] on button "Done" at bounding box center [230, 307] width 43 height 18
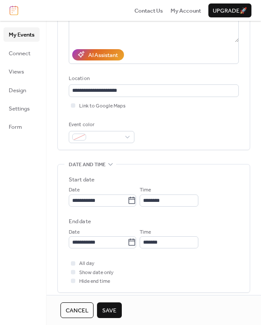
scroll to position [185, 0]
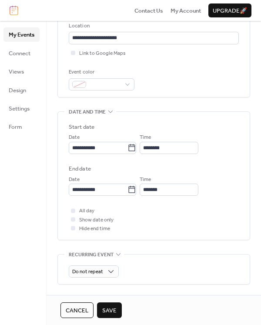
click at [106, 311] on span "Save" at bounding box center [109, 310] width 14 height 9
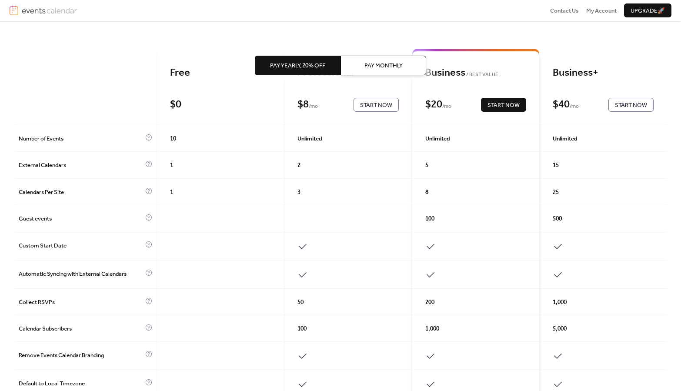
scroll to position [70, 0]
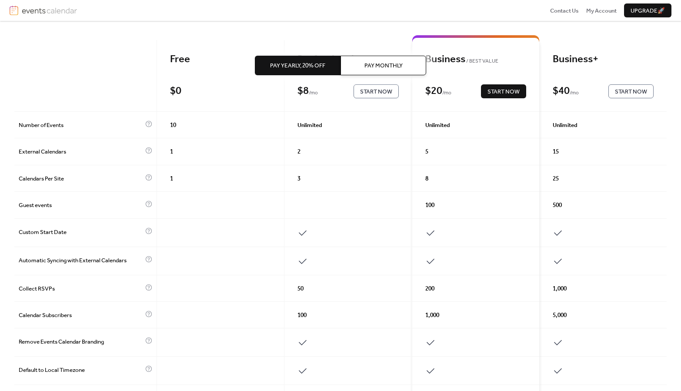
click at [212, 57] on div "Free" at bounding box center [220, 59] width 101 height 13
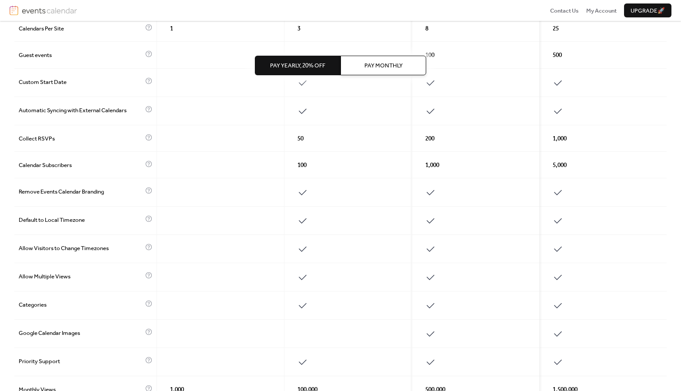
scroll to position [0, 0]
